Goal: Task Accomplishment & Management: Use online tool/utility

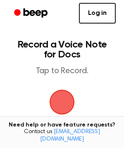
click at [59, 92] on span "button" at bounding box center [61, 101] width 23 height 23
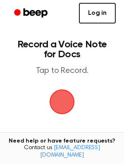
click at [102, 11] on link "Log in" at bounding box center [97, 13] width 37 height 21
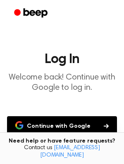
click at [63, 130] on button "Continue with Google" at bounding box center [62, 126] width 110 height 20
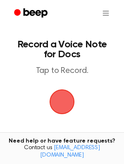
click at [65, 96] on span "button" at bounding box center [62, 102] width 25 height 25
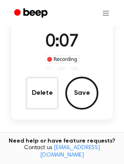
scroll to position [60, 0]
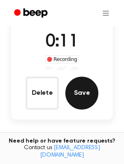
click at [92, 99] on button "Save" at bounding box center [81, 93] width 33 height 33
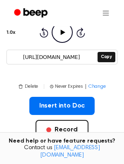
scroll to position [99, 0]
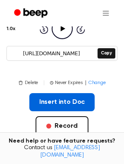
click at [71, 97] on button "Insert into Doc" at bounding box center [62, 102] width 66 height 18
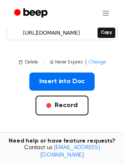
scroll to position [119, 0]
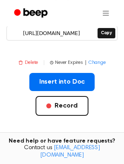
click at [28, 64] on button "Delete" at bounding box center [28, 62] width 20 height 7
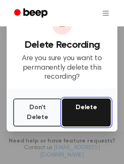
click at [82, 112] on button "Delete" at bounding box center [86, 113] width 49 height 28
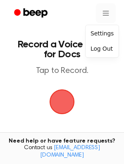
click at [103, 9] on html "Record a Voice Note for Docs Tap to Record. Recording History Settings Tired of…" at bounding box center [62, 149] width 124 height 298
click at [108, 36] on div "Settings" at bounding box center [102, 34] width 30 height 14
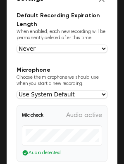
scroll to position [24, 0]
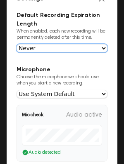
click at [17, 44] on select "Never In 1 Day In 1 Week In 1 Month In 1 Year" at bounding box center [62, 48] width 91 height 8
click at [89, 47] on select "Never In 1 Day In 1 Week In 1 Month In 1 Year" at bounding box center [62, 48] width 91 height 8
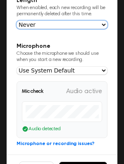
scroll to position [18, 0]
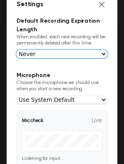
click at [17, 50] on select "Never In 1 Day In 1 Week In 1 Month In 1 Year" at bounding box center [62, 54] width 91 height 8
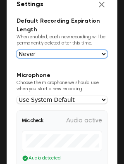
click at [81, 52] on select "Never In 1 Day In 1 Week In 1 Month In 1 Year" at bounding box center [62, 54] width 91 height 8
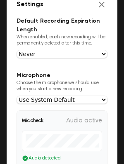
click at [80, 125] on span "Audio active" at bounding box center [84, 121] width 36 height 10
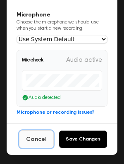
click at [38, 140] on button "Cancel" at bounding box center [36, 139] width 35 height 18
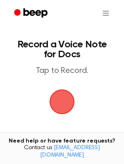
click at [68, 107] on span "button" at bounding box center [61, 101] width 23 height 23
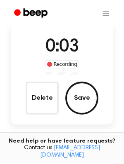
scroll to position [54, 0]
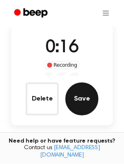
click at [85, 100] on button "Save" at bounding box center [81, 99] width 33 height 33
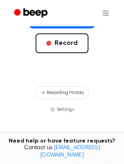
scroll to position [182, 0]
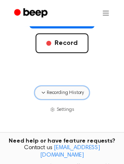
click at [71, 95] on span "Recording History" at bounding box center [65, 92] width 37 height 7
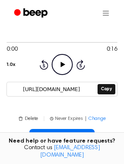
scroll to position [62, 0]
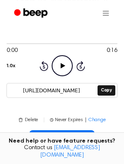
click at [58, 62] on icon "Play Audio" at bounding box center [62, 65] width 21 height 21
click at [58, 62] on icon "Pause Audio" at bounding box center [62, 65] width 21 height 21
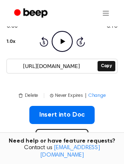
scroll to position [97, 0]
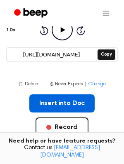
click at [78, 108] on button "Insert into Doc" at bounding box center [62, 104] width 66 height 18
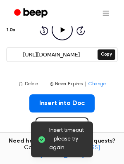
click at [57, 140] on span "Insert timeout - please try again" at bounding box center [67, 140] width 37 height 26
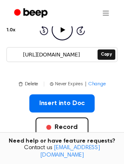
click at [62, 84] on button "Never Expires | Change" at bounding box center [78, 83] width 56 height 7
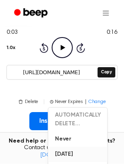
scroll to position [78, 0]
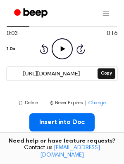
click at [112, 90] on div "0:03 0:16 1.0x Rewind 5 seconds Play Audio Skip 5 seconds https://beep.audio/BV…" at bounding box center [62, 52] width 111 height 81
click at [101, 73] on button "Copy" at bounding box center [106, 74] width 18 height 10
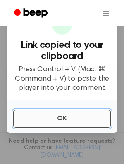
click at [65, 118] on button "OK" at bounding box center [61, 119] width 97 height 18
